Goal: Find specific page/section: Find specific page/section

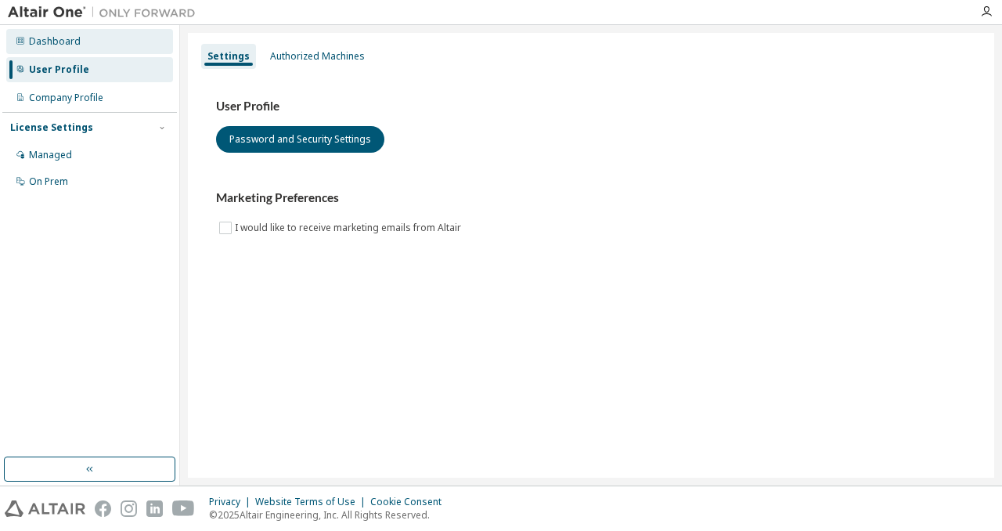
click at [96, 41] on div "Dashboard" at bounding box center [89, 41] width 167 height 25
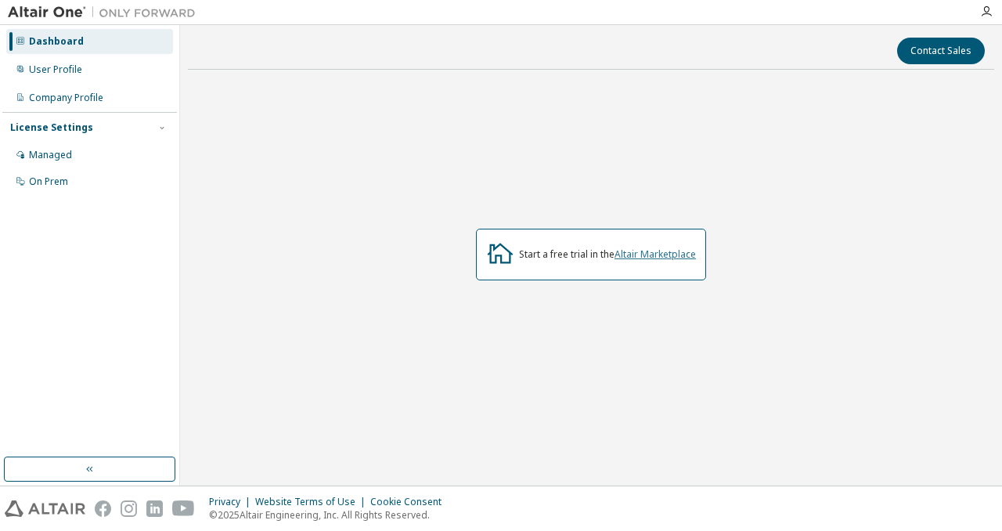
click at [668, 254] on link "Altair Marketplace" at bounding box center [654, 253] width 81 height 13
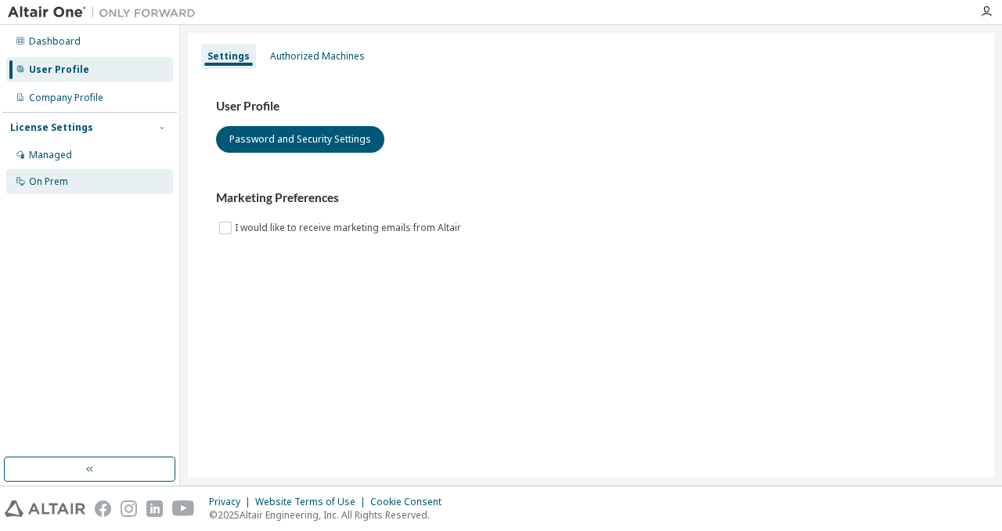
click at [124, 171] on div "On Prem" at bounding box center [89, 181] width 167 height 25
